Goal: Book appointment/travel/reservation

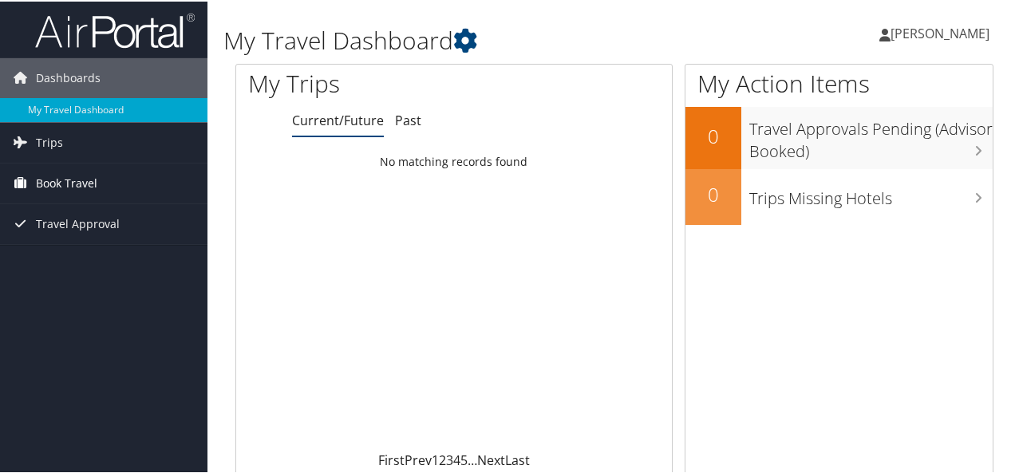
click at [77, 182] on span "Book Travel" at bounding box center [66, 182] width 61 height 40
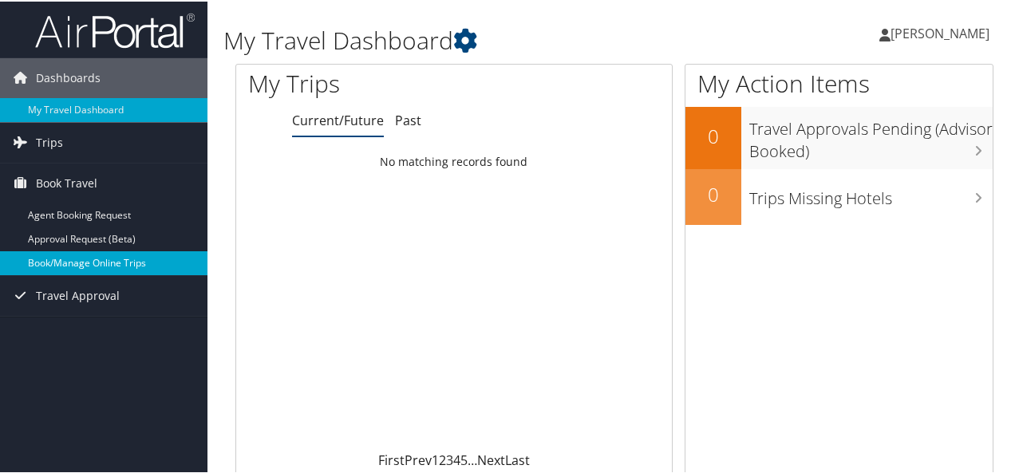
click at [126, 256] on link "Book/Manage Online Trips" at bounding box center [104, 262] width 208 height 24
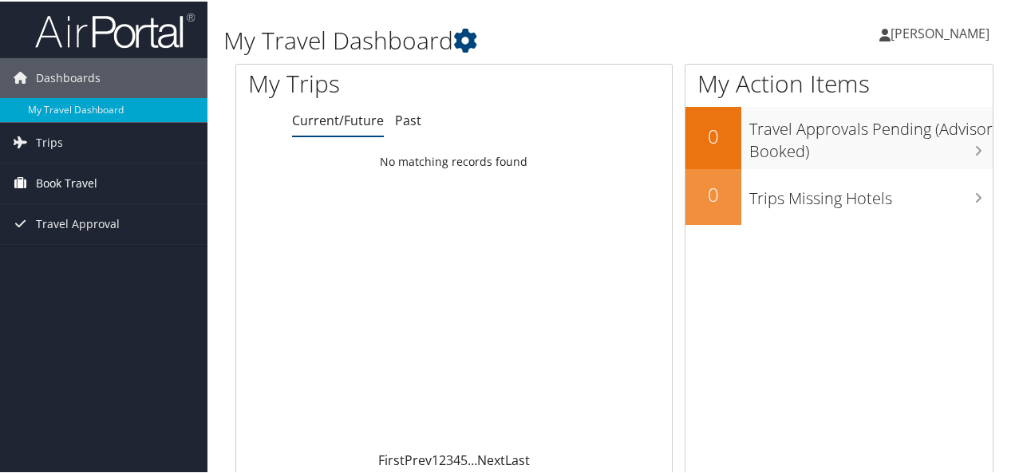
click at [90, 175] on span "Book Travel" at bounding box center [66, 182] width 61 height 40
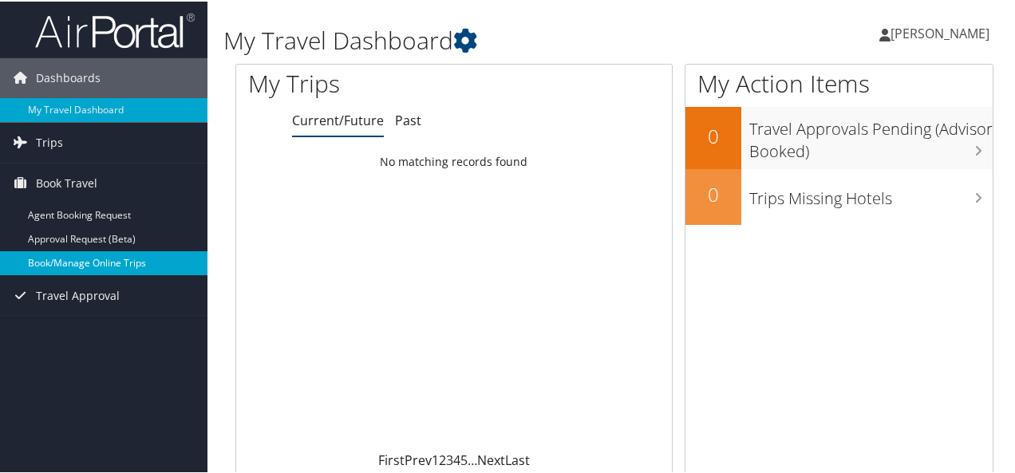
click at [125, 264] on link "Book/Manage Online Trips" at bounding box center [104, 262] width 208 height 24
